Goal: Task Accomplishment & Management: Manage account settings

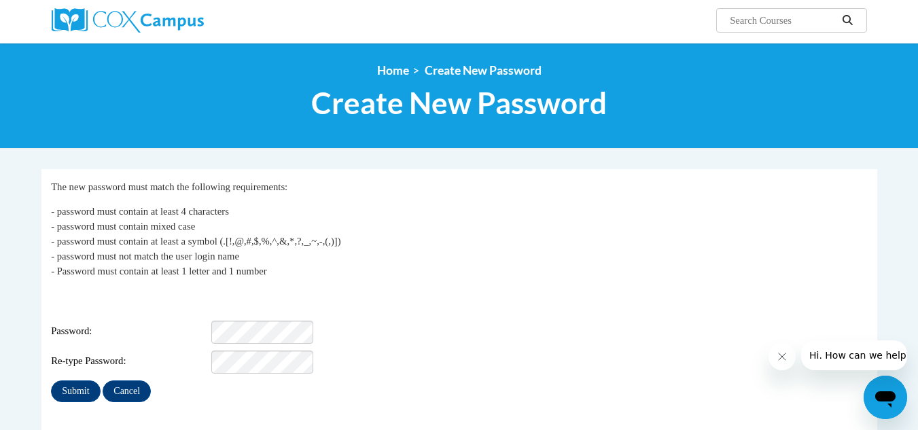
scroll to position [136, 0]
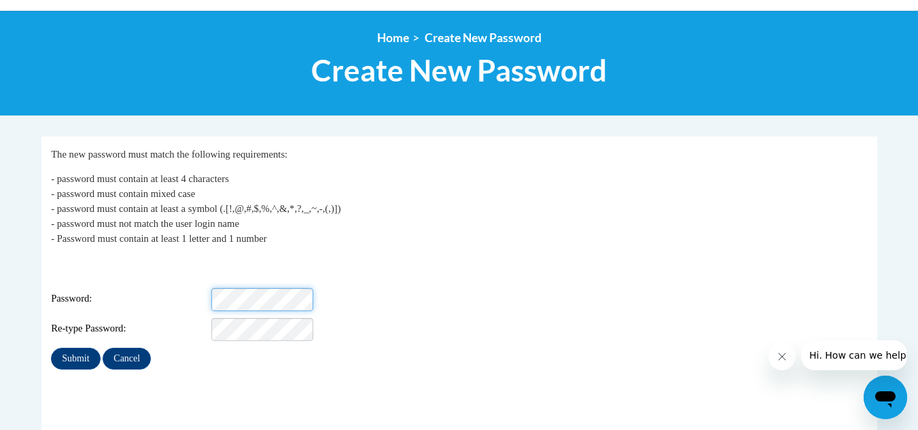
click at [201, 288] on div "Password:" at bounding box center [459, 299] width 816 height 23
click at [182, 288] on div "Password:" at bounding box center [459, 299] width 816 height 23
click at [133, 349] on input "Cancel" at bounding box center [127, 359] width 48 height 22
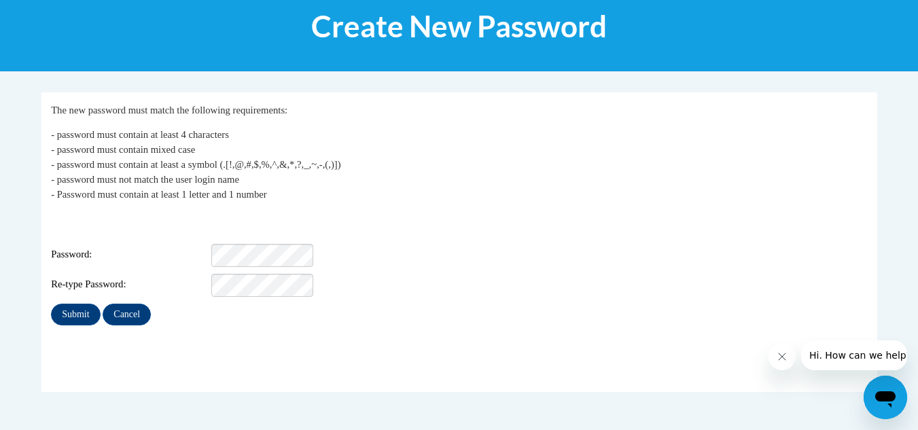
scroll to position [204, 0]
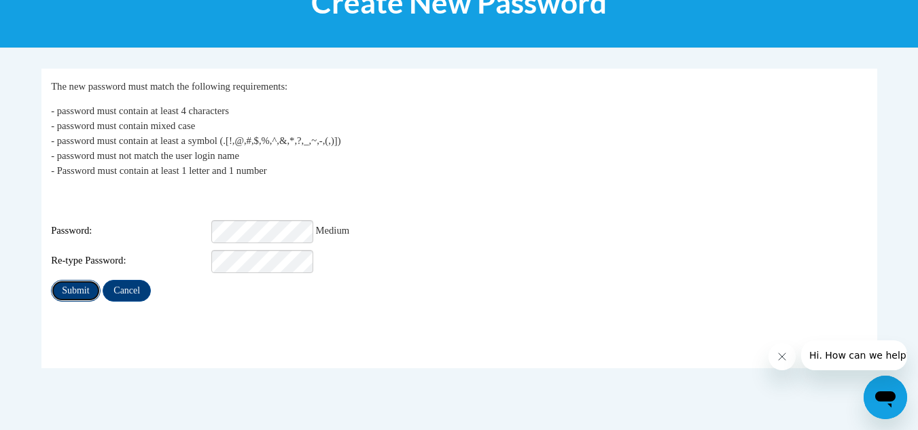
click at [70, 285] on input "Submit" at bounding box center [75, 291] width 49 height 22
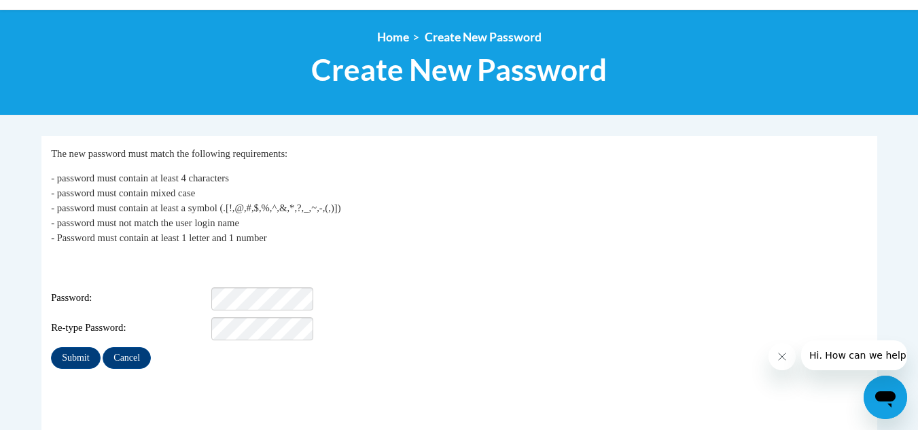
scroll to position [204, 0]
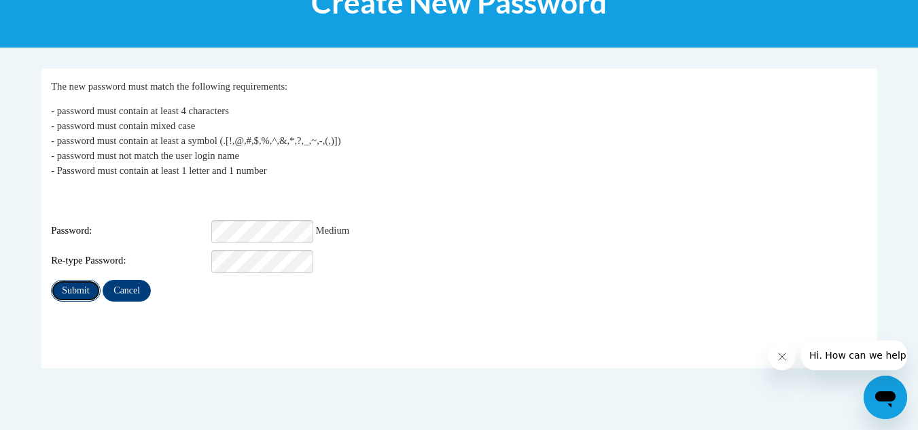
click at [69, 284] on input "Submit" at bounding box center [75, 291] width 49 height 22
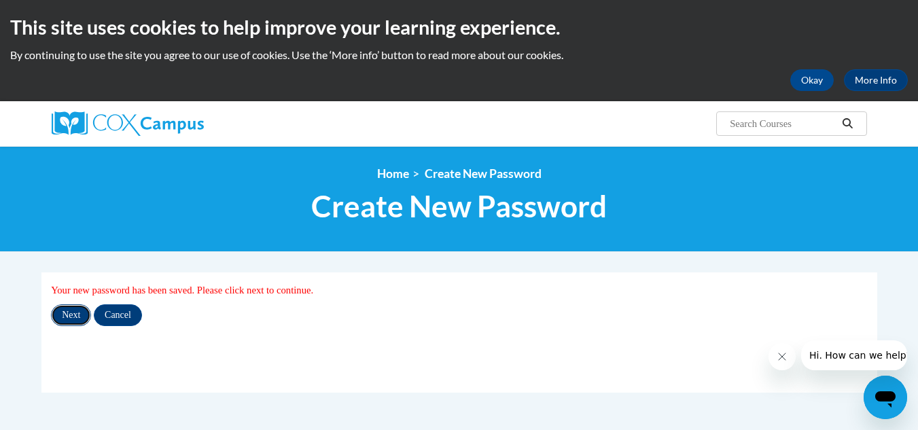
click at [73, 318] on input "Next" at bounding box center [71, 316] width 40 height 22
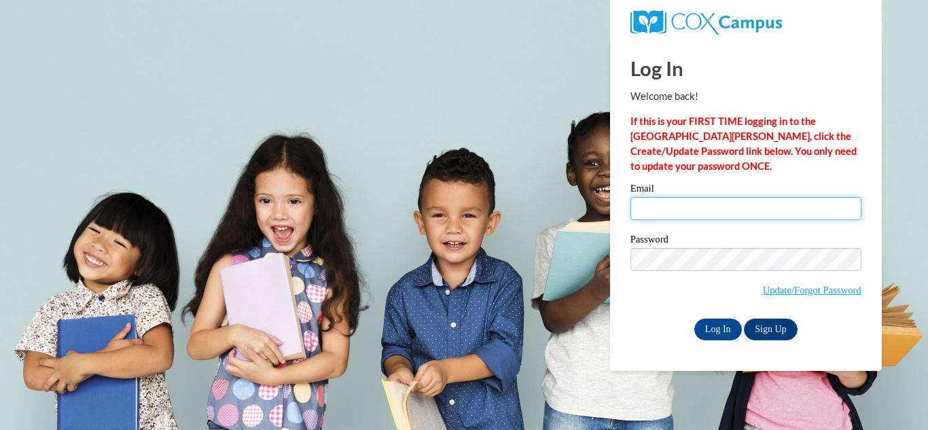
click at [646, 208] on input "Email" at bounding box center [746, 208] width 231 height 23
type input "c"
